Goal: Check status: Check status

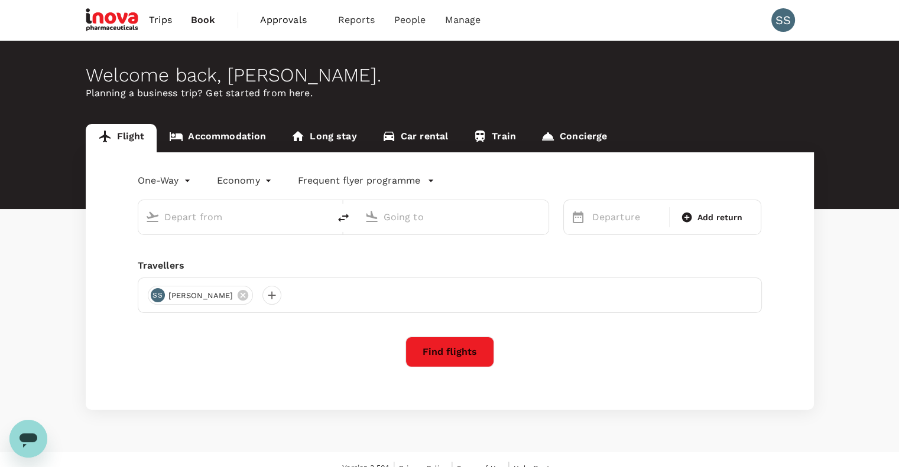
click at [281, 21] on span "Approvals" at bounding box center [289, 20] width 59 height 14
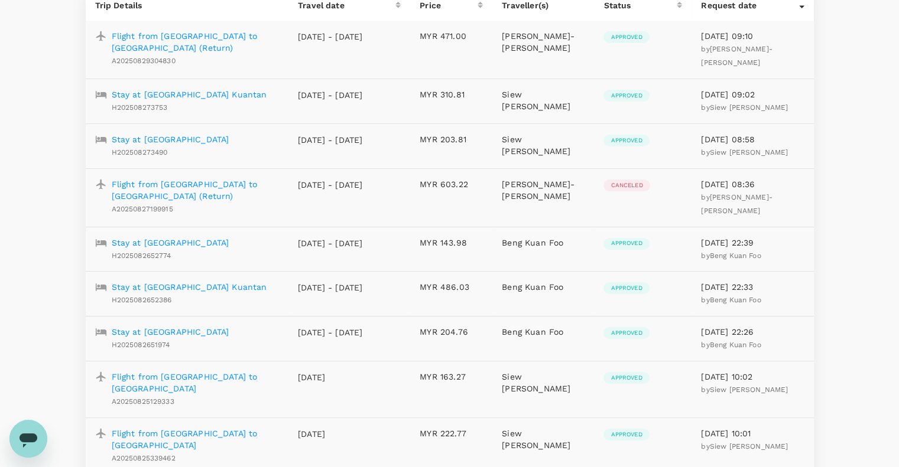
scroll to position [170, 0]
click at [210, 194] on p "Flight from [GEOGRAPHIC_DATA] to [GEOGRAPHIC_DATA] (Return)" at bounding box center [196, 191] width 168 height 24
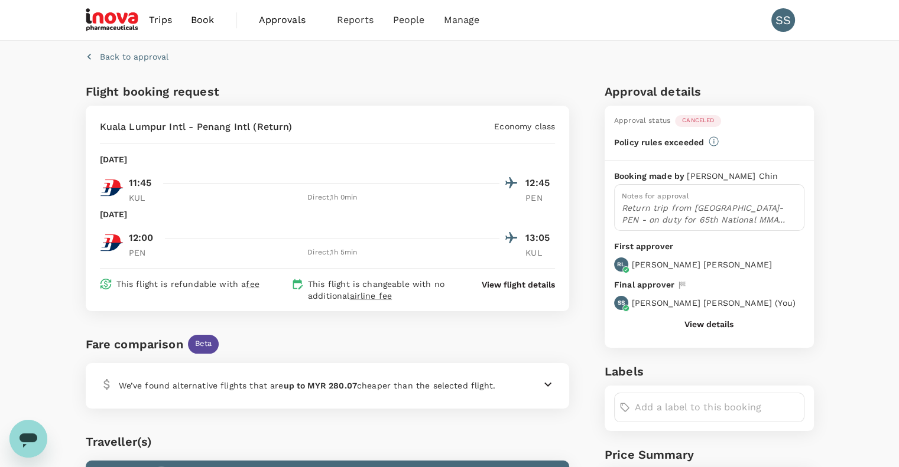
click at [709, 323] on button "View details" at bounding box center [708, 324] width 49 height 9
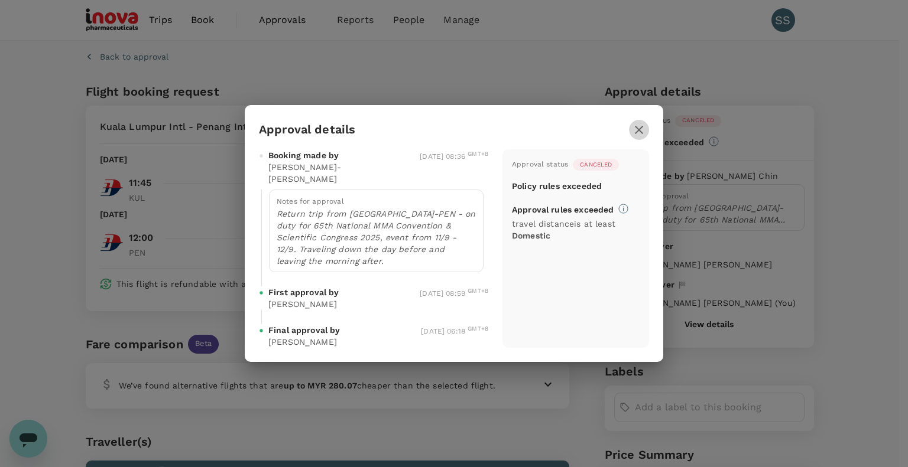
click at [638, 134] on icon "button" at bounding box center [639, 130] width 8 height 8
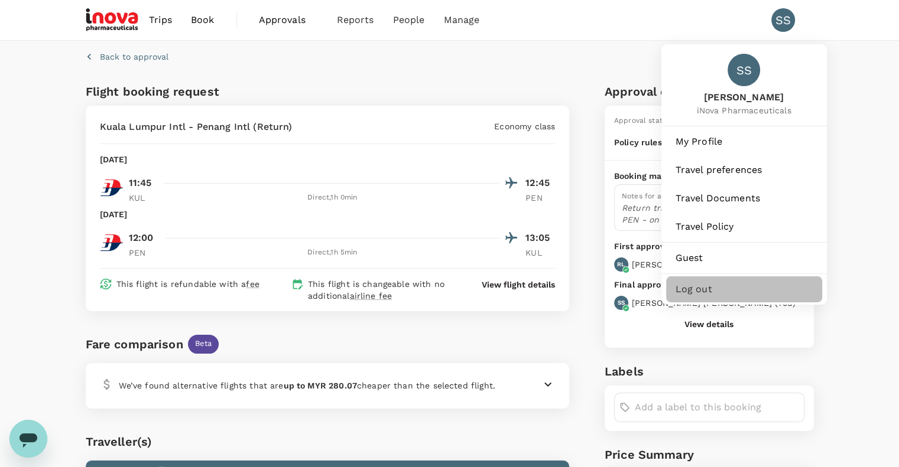
click at [702, 290] on span "Log out" at bounding box center [743, 289] width 137 height 14
